Goal: Task Accomplishment & Management: Manage account settings

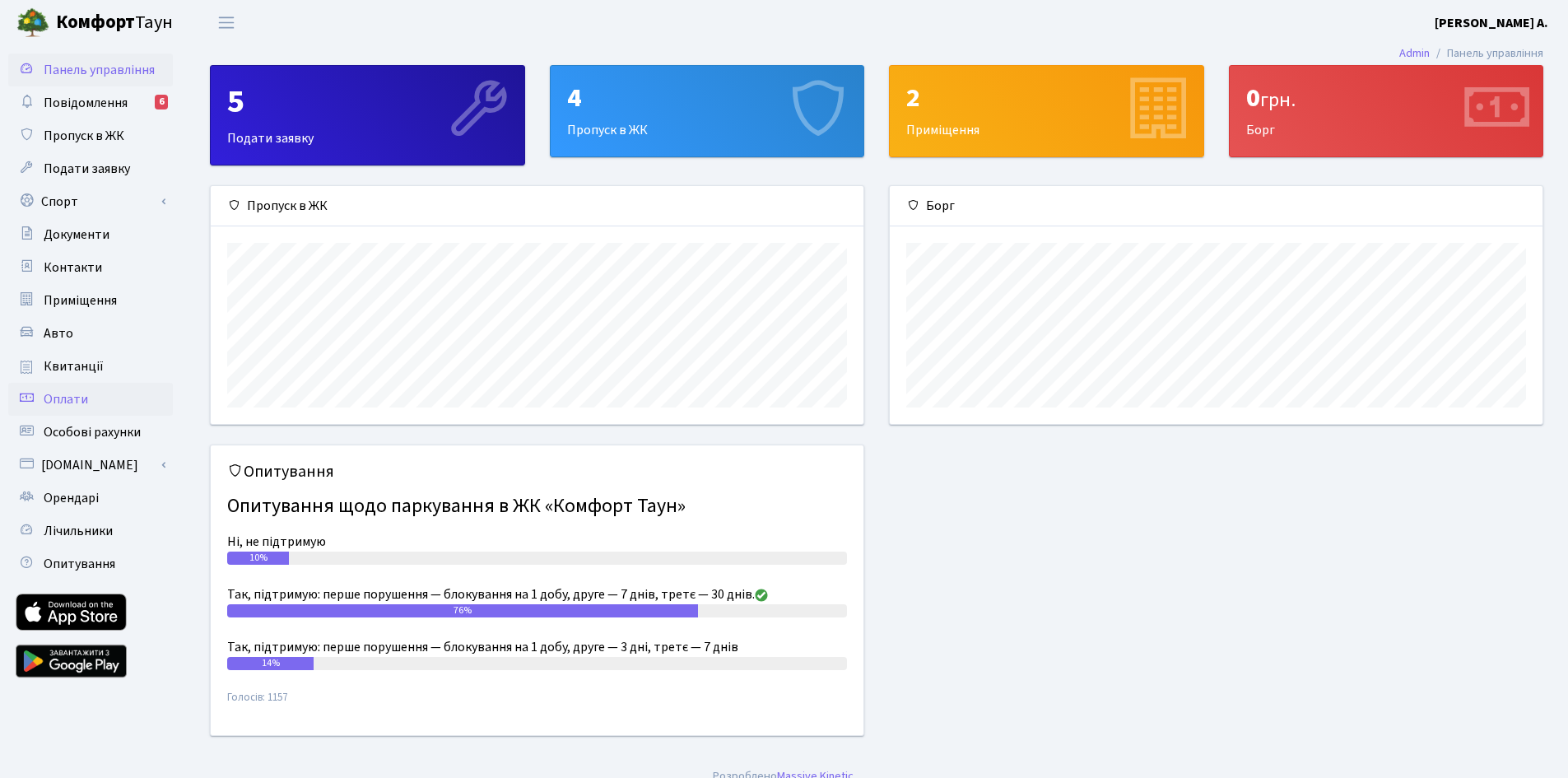
scroll to position [238, 652]
click at [75, 366] on span "Квитанції" at bounding box center [74, 366] width 60 height 18
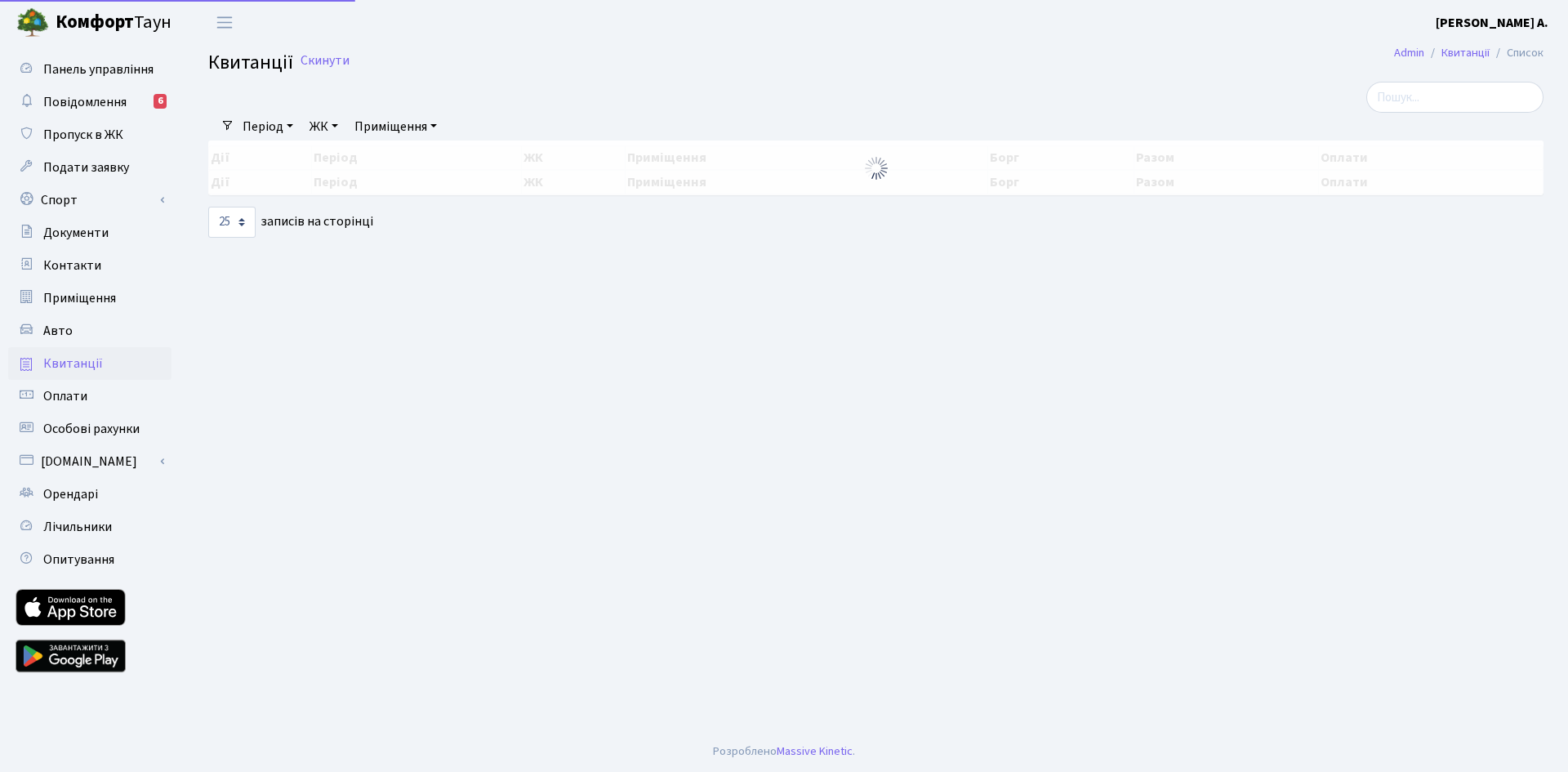
select select "25"
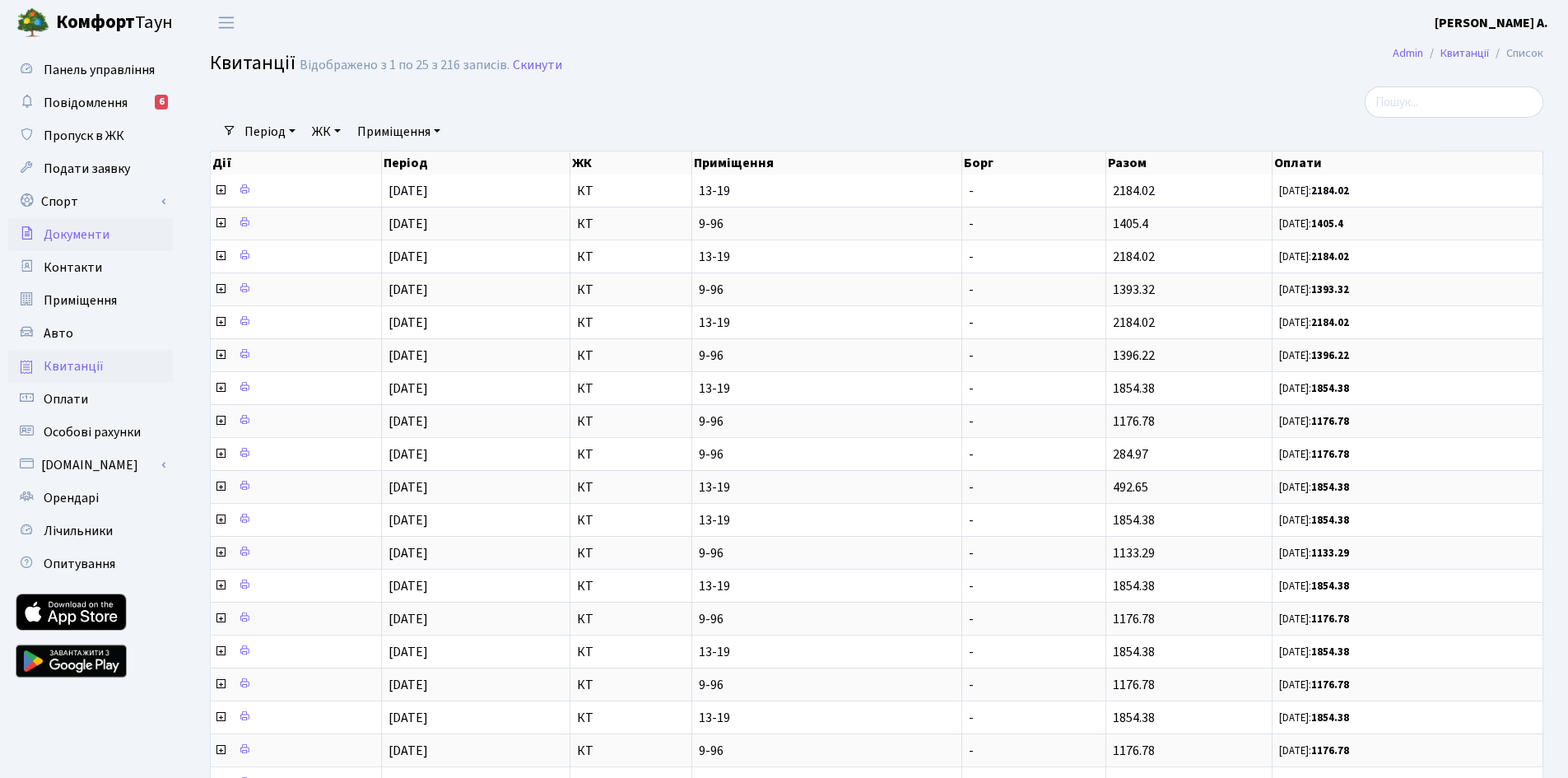
click at [84, 245] on link "Документи" at bounding box center [90, 234] width 165 height 33
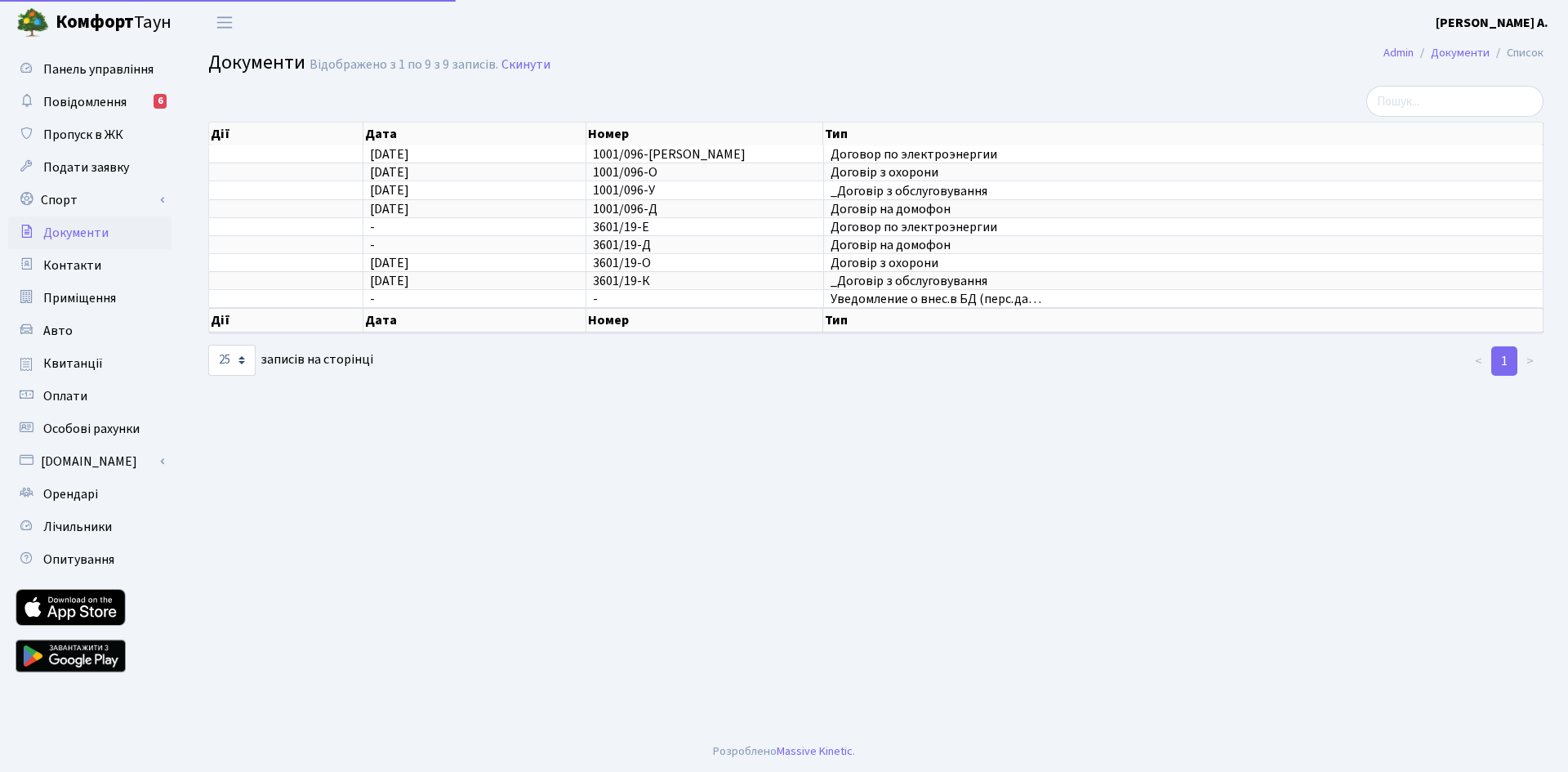
select select "25"
click at [111, 102] on span "Повідомлення" at bounding box center [85, 102] width 83 height 18
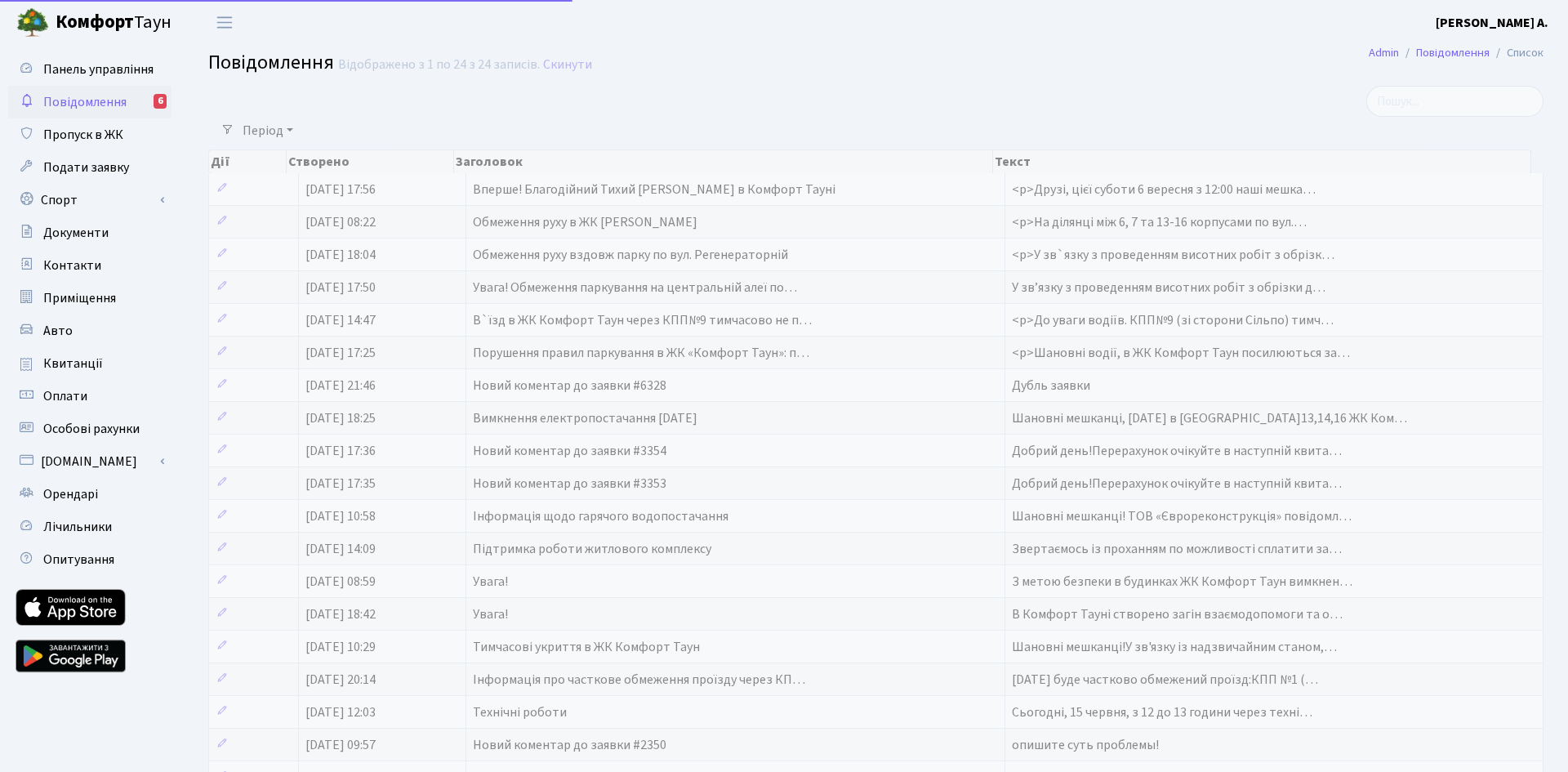
select select "25"
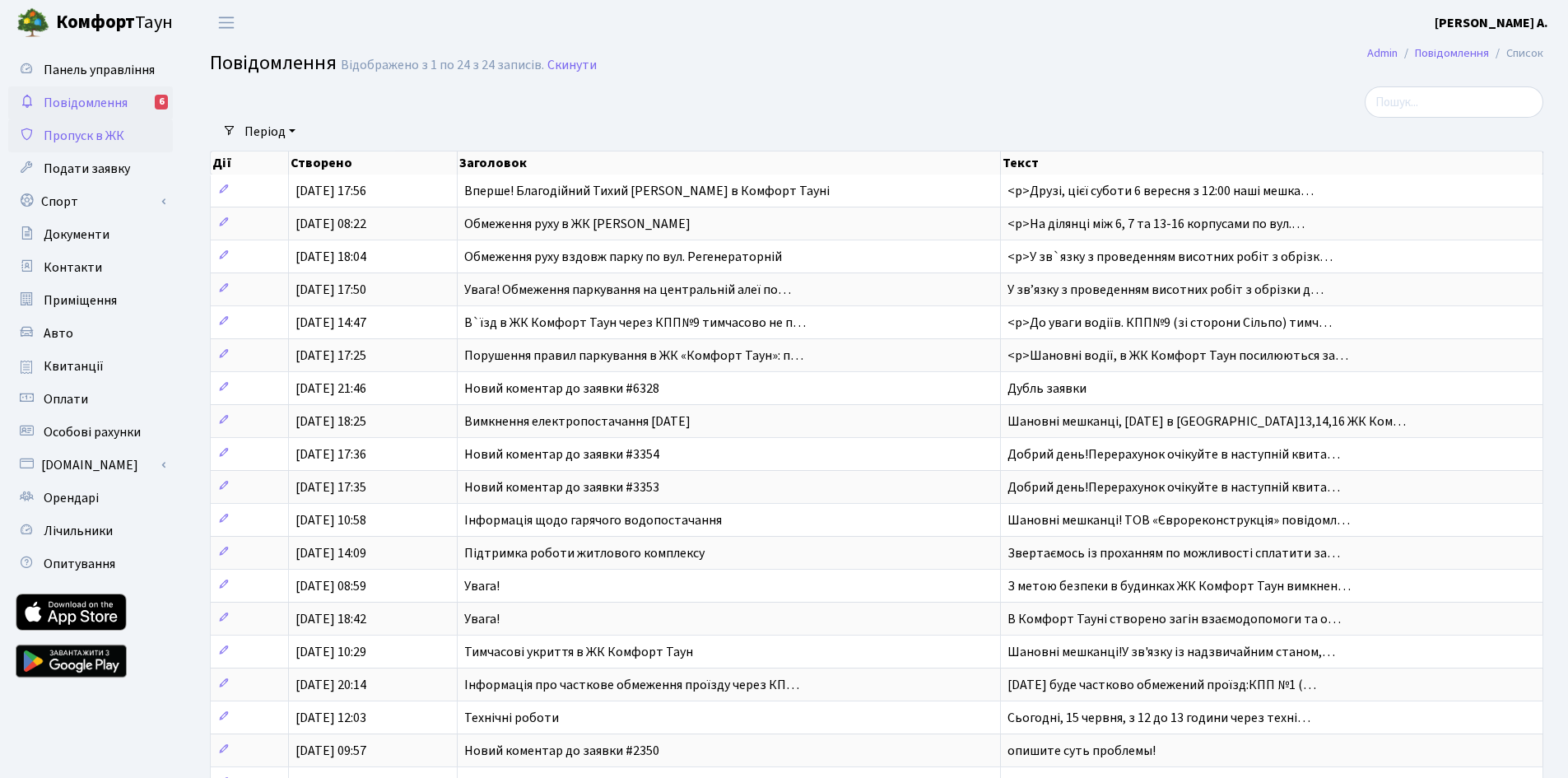
click at [81, 135] on span "Пропуск в ЖК" at bounding box center [84, 135] width 81 height 18
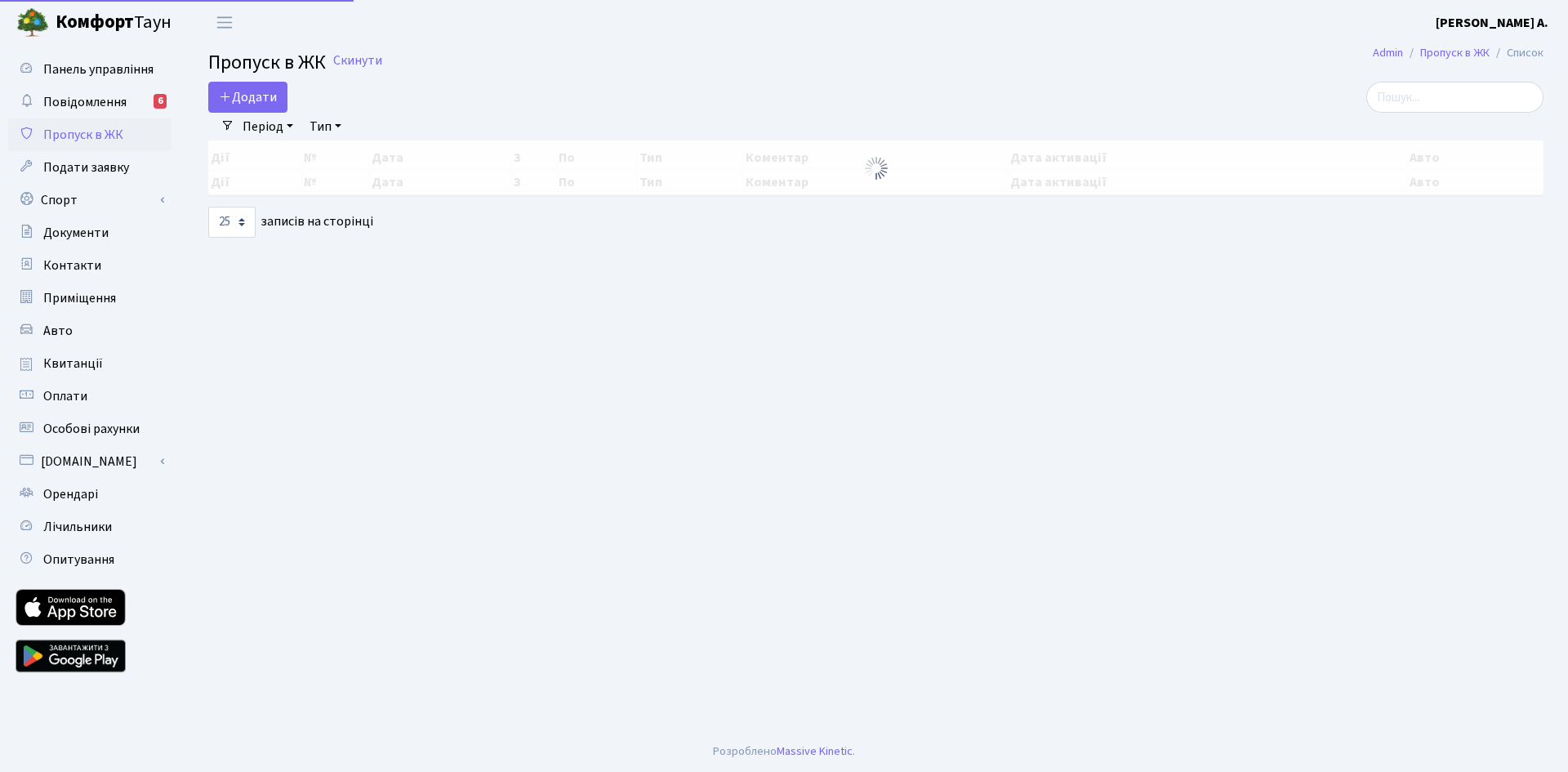
select select "25"
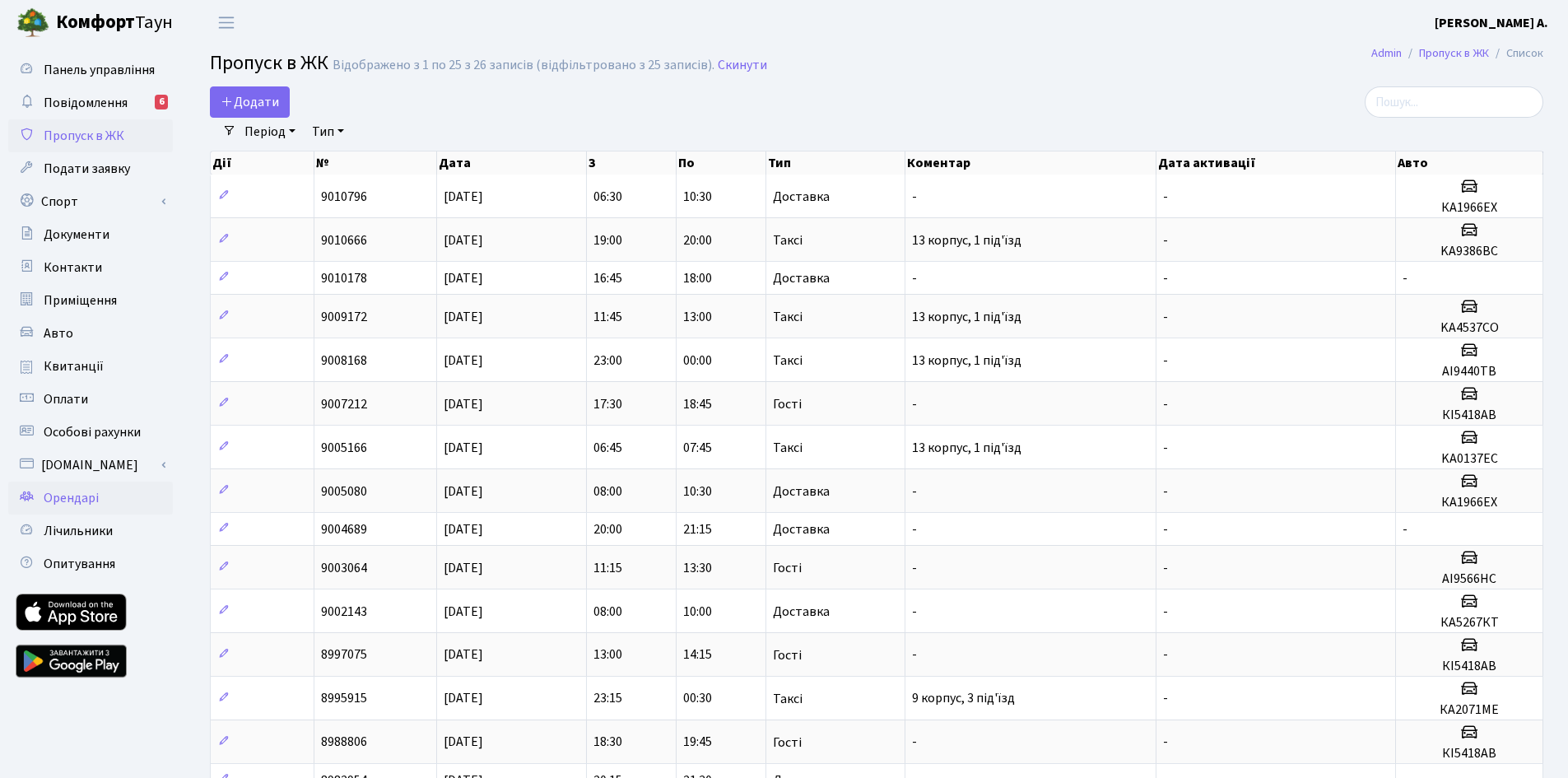
click at [81, 507] on link "Орендарі" at bounding box center [90, 497] width 165 height 33
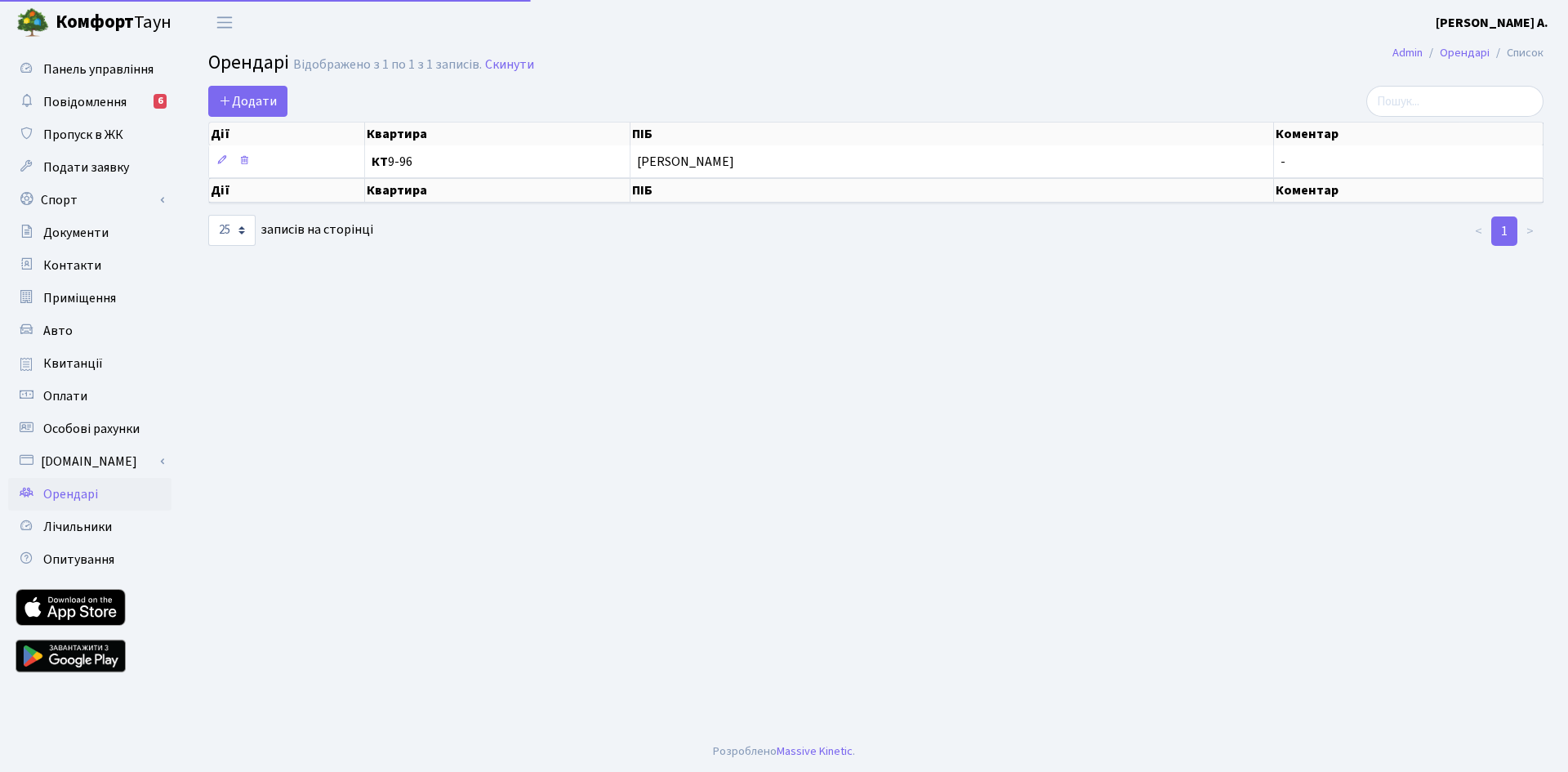
select select "25"
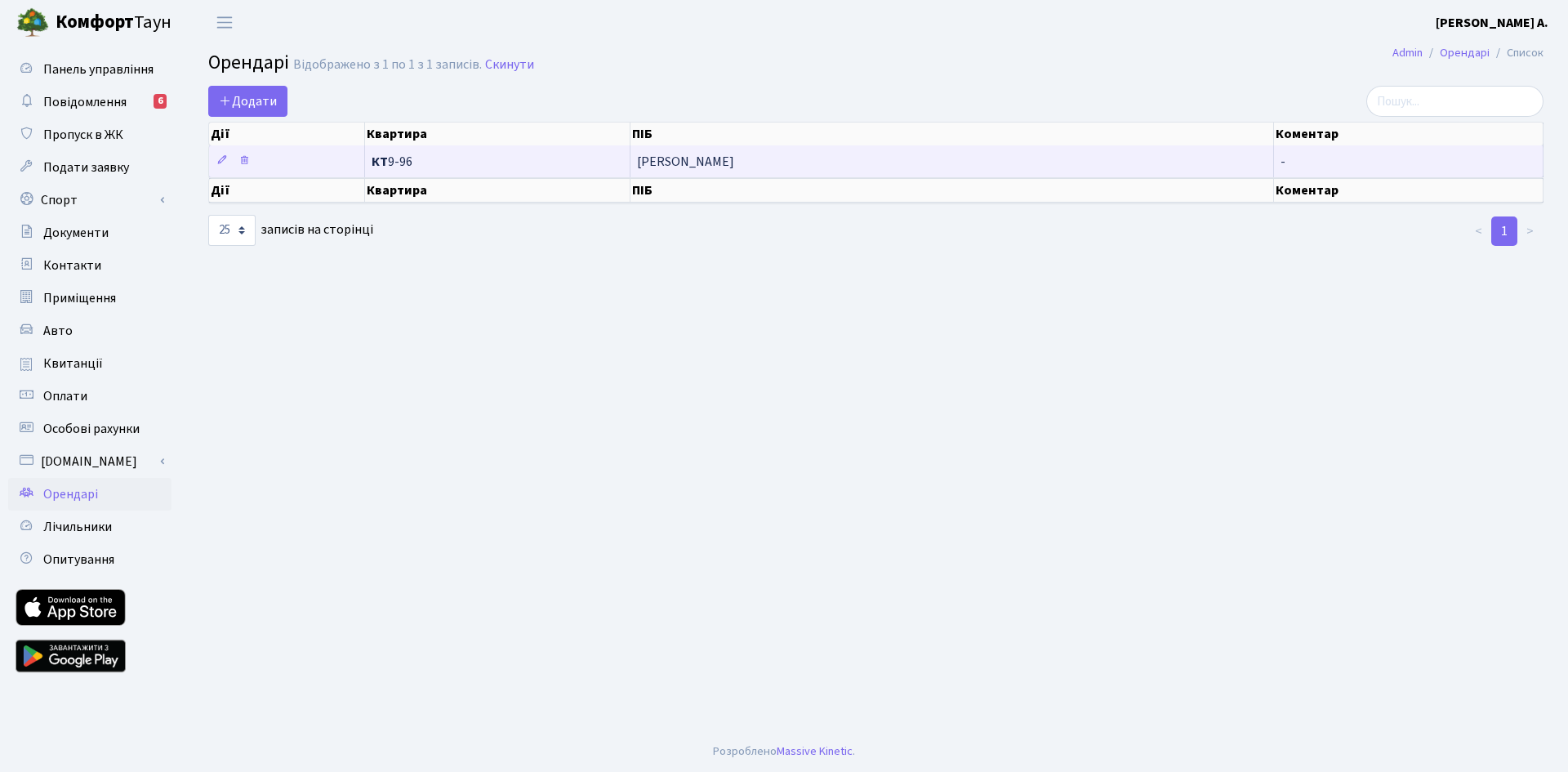
click at [476, 157] on span "КТ 9-96" at bounding box center [497, 161] width 252 height 13
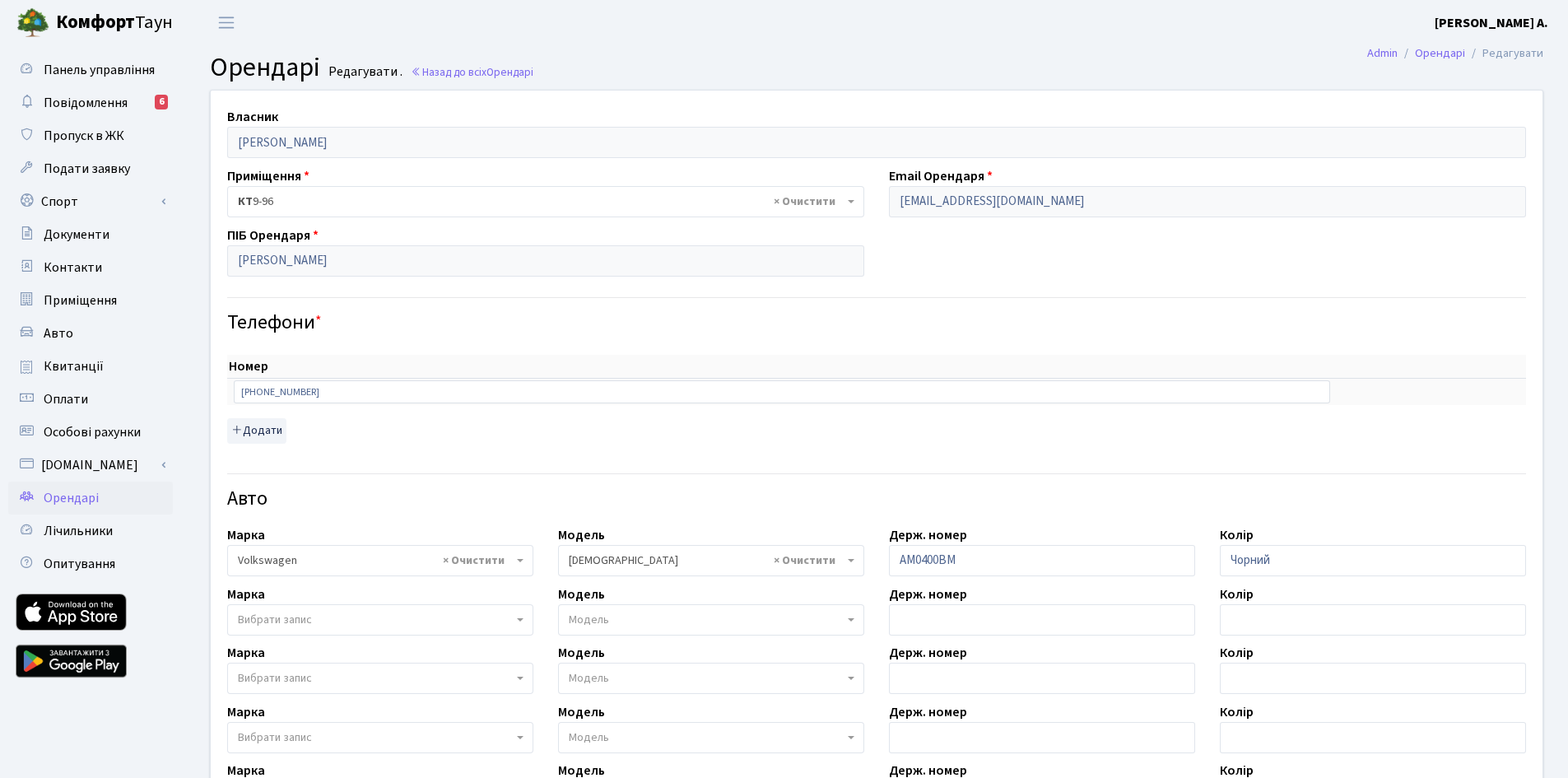
select select "2488"
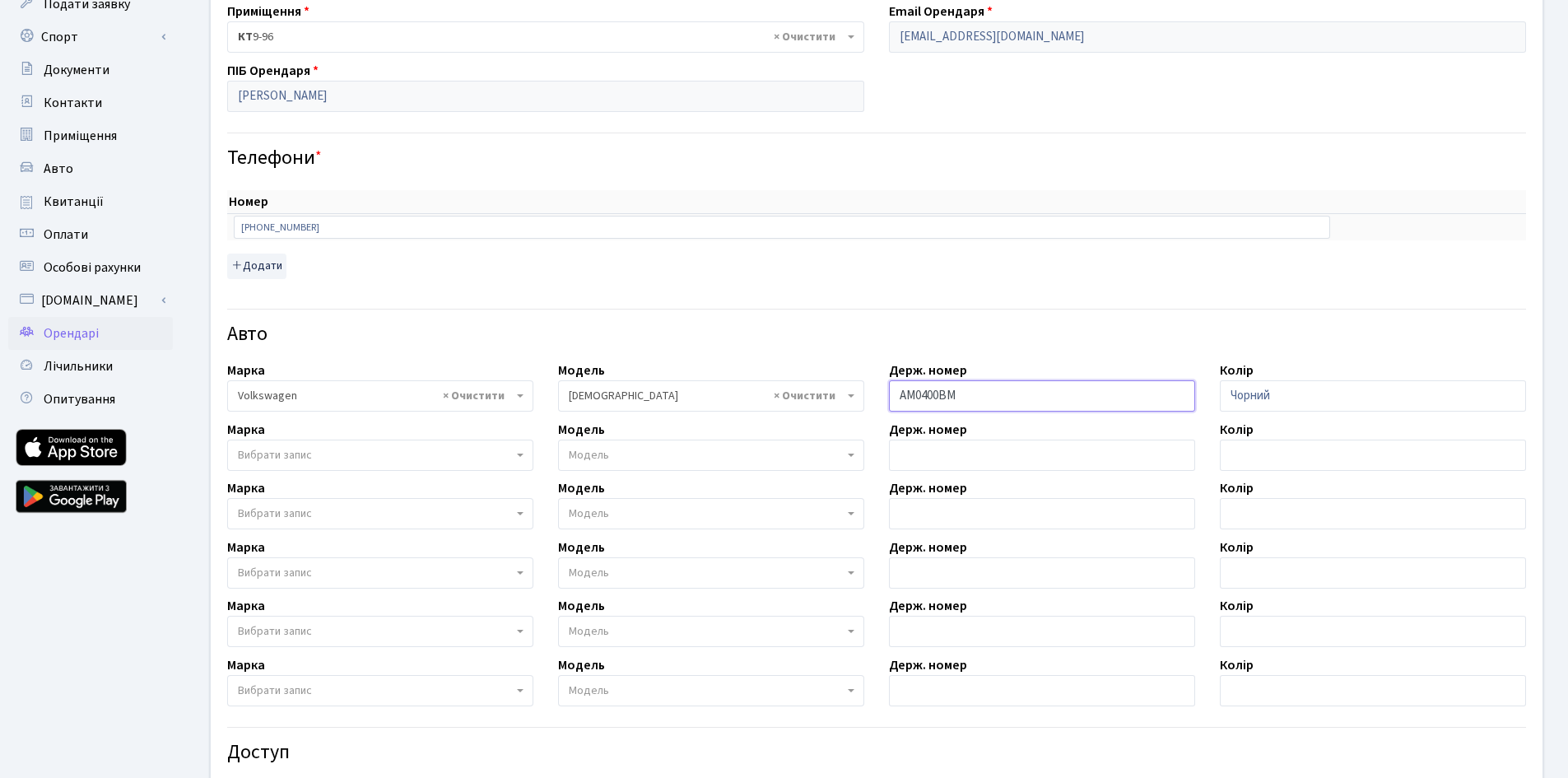
drag, startPoint x: 1023, startPoint y: 395, endPoint x: 895, endPoint y: 395, distance: 128.0
click at [895, 395] on input "АМ0400ВМ" at bounding box center [1042, 395] width 306 height 31
